Goal: Transaction & Acquisition: Purchase product/service

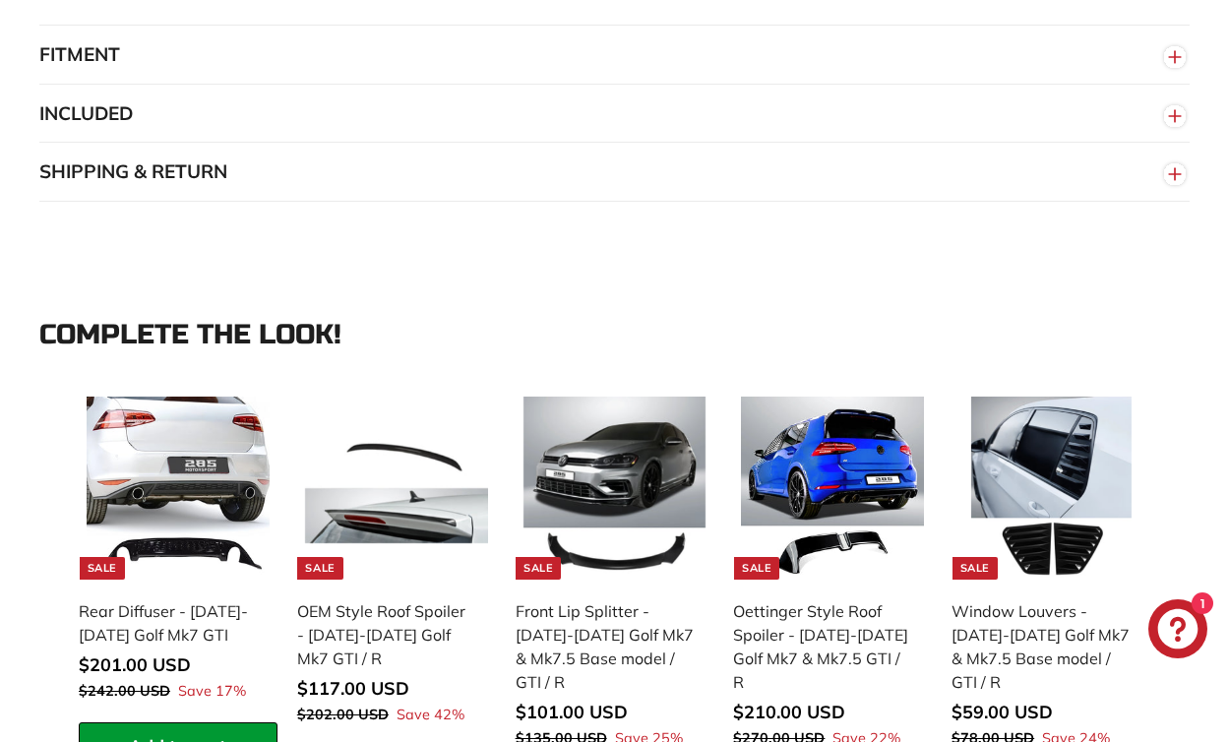
scroll to position [2225, 0]
